Goal: Task Accomplishment & Management: Use online tool/utility

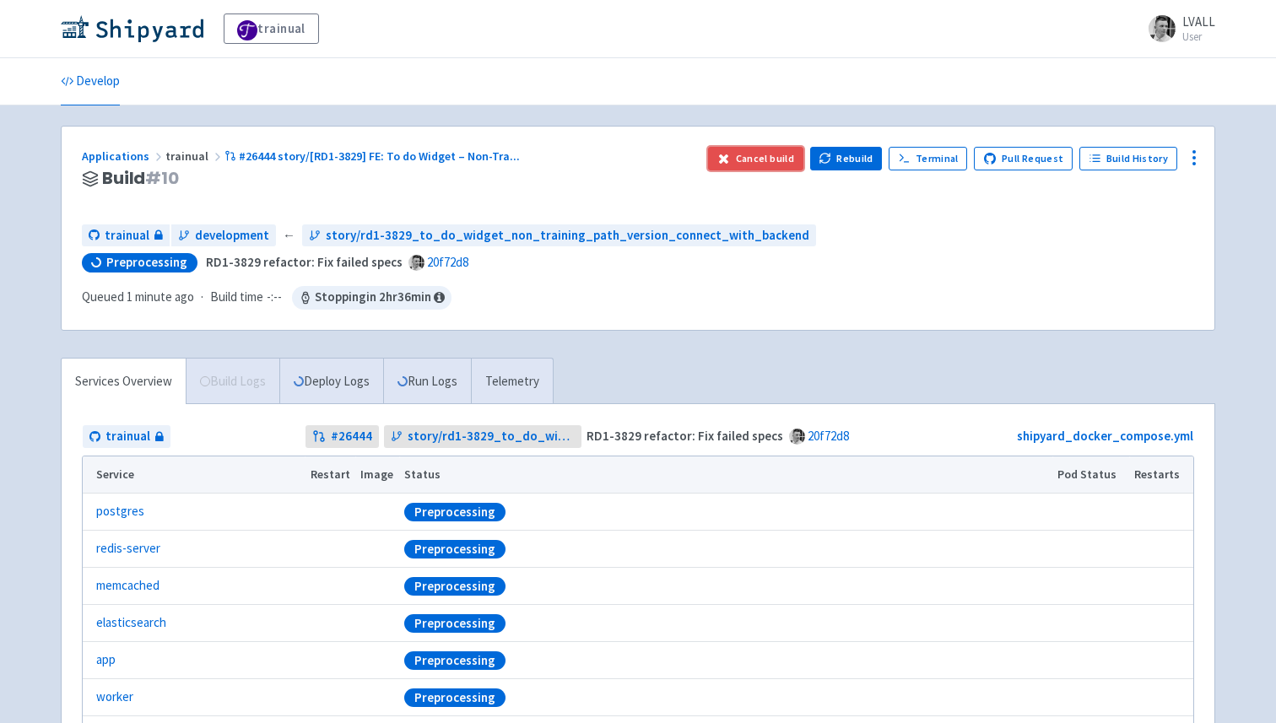
click at [752, 149] on button "Cancel build" at bounding box center [755, 159] width 95 height 24
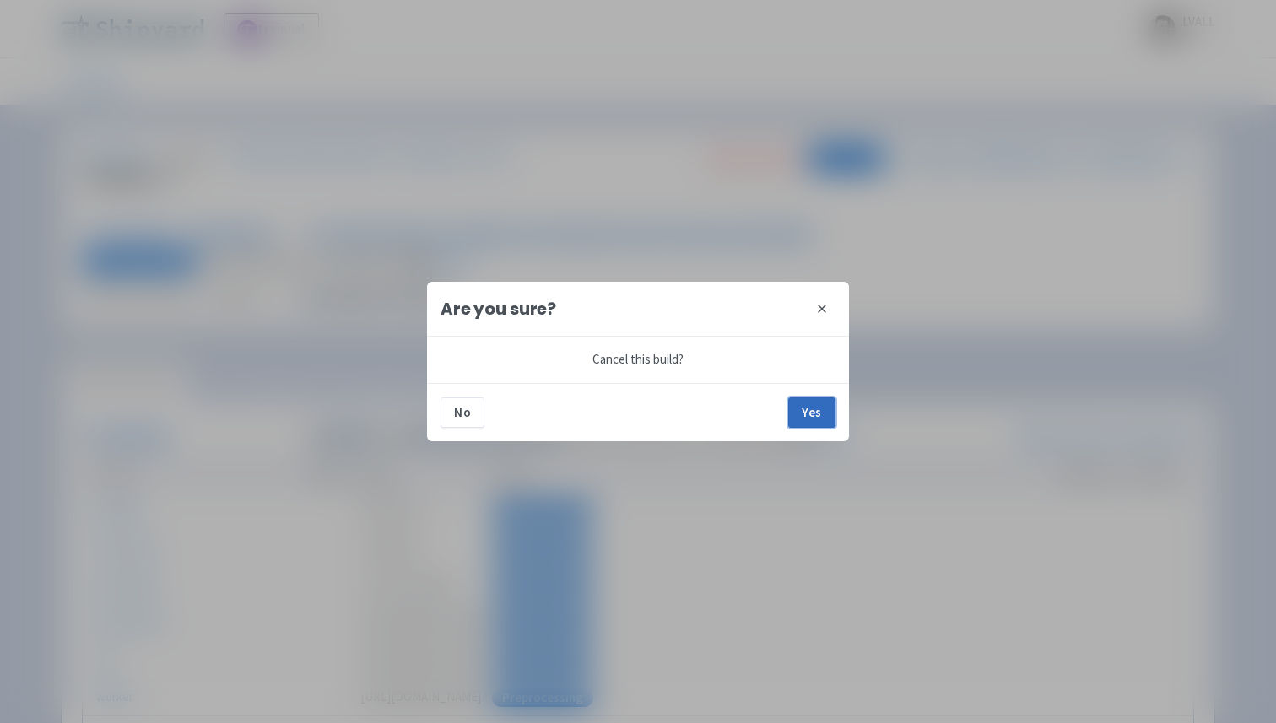
click at [815, 401] on button "Yes" at bounding box center [811, 413] width 47 height 30
